Goal: Transaction & Acquisition: Purchase product/service

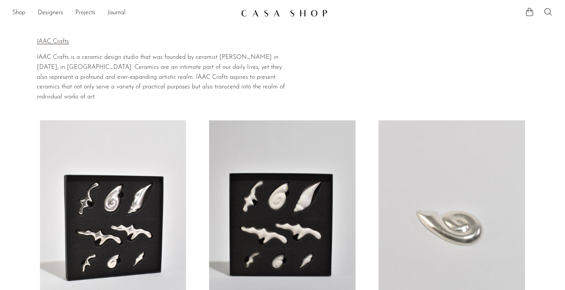
click at [12, 10] on div "Shop Featured New Arrivals Bestsellers Coming Soon Jewelry Jewelry All Earrings…" at bounding box center [282, 13] width 565 height 14
click at [22, 10] on link "Shop" at bounding box center [18, 13] width 13 height 10
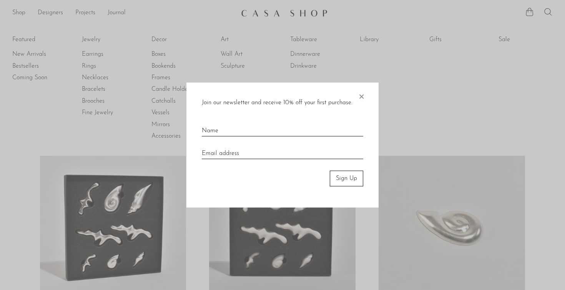
click at [362, 94] on span "×" at bounding box center [361, 95] width 8 height 25
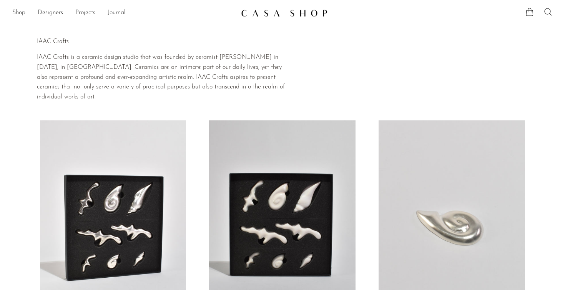
click at [19, 10] on link "Shop" at bounding box center [18, 13] width 13 height 10
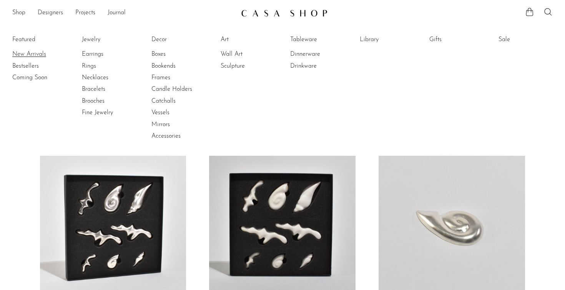
click at [22, 57] on link "New Arrivals" at bounding box center [41, 54] width 58 height 8
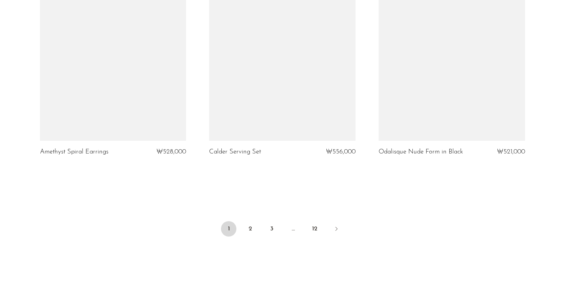
scroll to position [2786, 0]
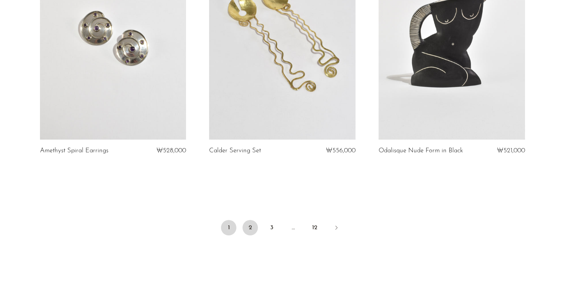
click at [250, 223] on link "2" at bounding box center [250, 227] width 15 height 15
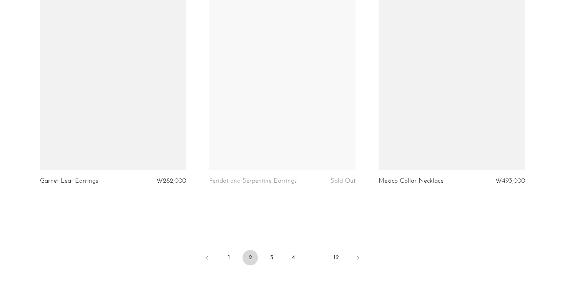
scroll to position [2750, 0]
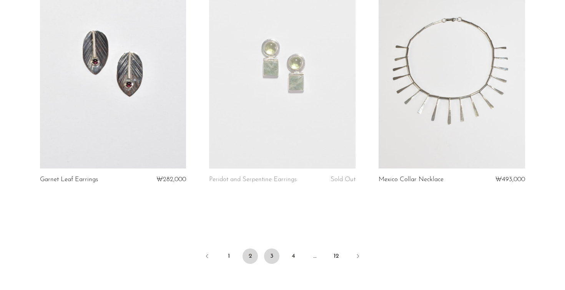
click at [266, 248] on link "3" at bounding box center [271, 255] width 15 height 15
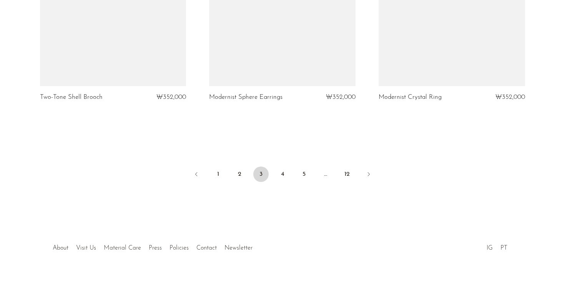
scroll to position [2839, 0]
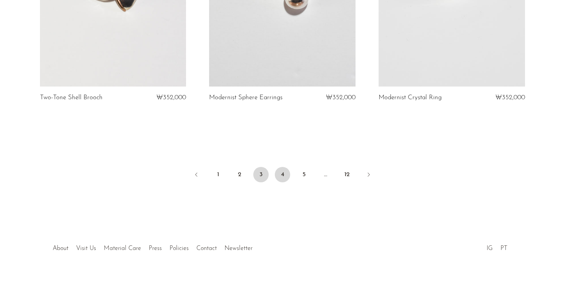
click at [279, 169] on link "4" at bounding box center [282, 174] width 15 height 15
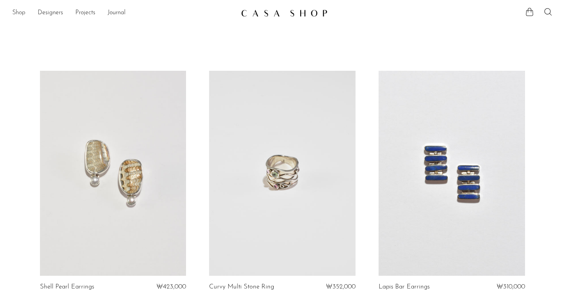
click at [25, 12] on link "Shop" at bounding box center [18, 13] width 13 height 10
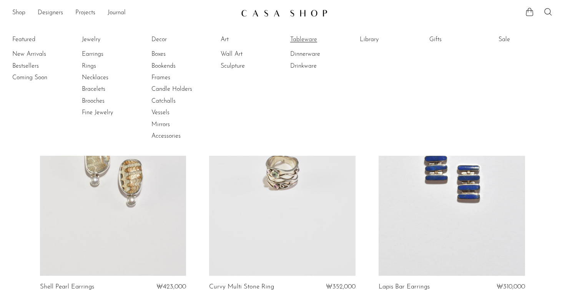
click at [305, 38] on link "Tableware" at bounding box center [319, 39] width 58 height 8
